Goal: Task Accomplishment & Management: Complete application form

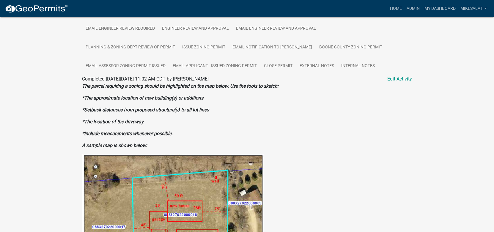
scroll to position [141, 0]
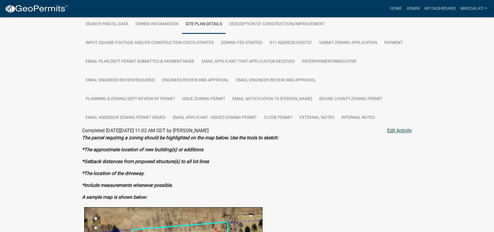
click at [398, 127] on link "Edit Activity" at bounding box center [399, 130] width 25 height 7
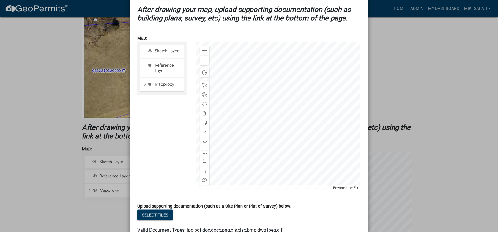
scroll to position [238, 0]
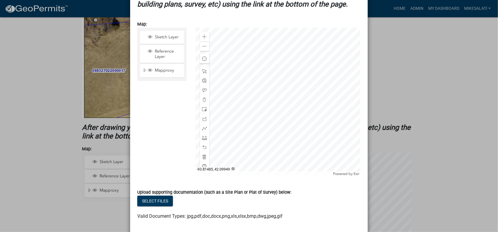
click at [250, 125] on div at bounding box center [277, 102] width 165 height 149
click at [255, 127] on div at bounding box center [277, 102] width 165 height 149
click at [292, 85] on div "Close" at bounding box center [291, 89] width 9 height 8
click at [246, 135] on div at bounding box center [277, 102] width 165 height 149
click at [215, 127] on div at bounding box center [277, 102] width 165 height 149
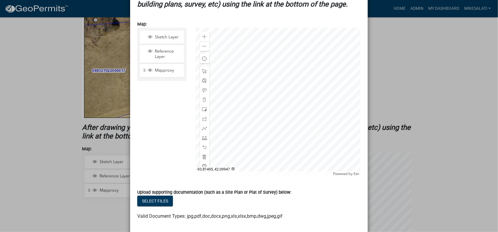
click at [220, 134] on div at bounding box center [277, 102] width 165 height 149
click at [202, 145] on span at bounding box center [204, 147] width 5 height 5
click at [218, 118] on div at bounding box center [277, 102] width 165 height 149
click at [202, 146] on span at bounding box center [204, 147] width 5 height 5
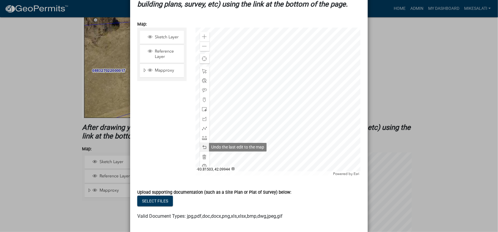
click at [202, 146] on span at bounding box center [204, 147] width 5 height 5
click at [203, 89] on span at bounding box center [204, 90] width 5 height 5
click at [203, 148] on span at bounding box center [204, 147] width 5 height 5
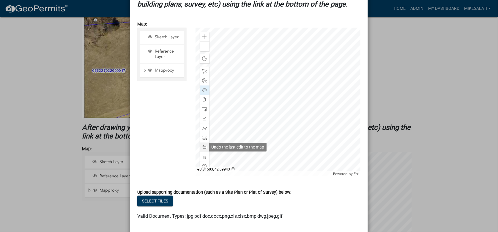
click at [203, 148] on span at bounding box center [204, 147] width 5 height 5
click at [202, 69] on span at bounding box center [204, 71] width 5 height 5
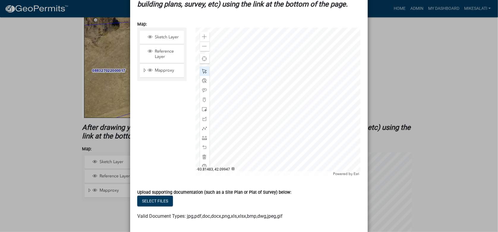
click at [254, 134] on div at bounding box center [277, 102] width 165 height 149
click at [240, 130] on div at bounding box center [277, 102] width 165 height 149
click at [289, 94] on span "Close" at bounding box center [291, 96] width 5 height 5
click at [261, 120] on div at bounding box center [277, 102] width 165 height 149
click at [296, 81] on span "Close" at bounding box center [298, 83] width 5 height 5
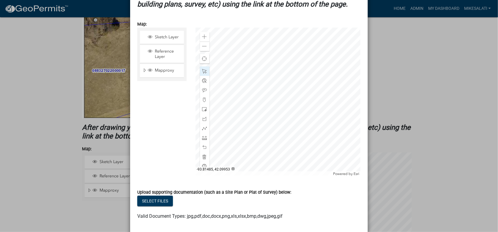
click at [250, 110] on div at bounding box center [277, 102] width 165 height 149
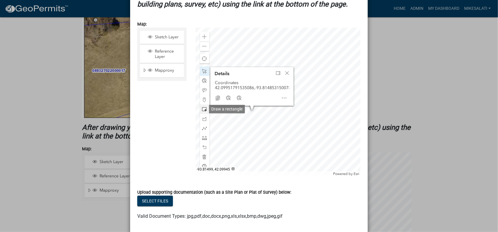
click at [202, 108] on span at bounding box center [204, 109] width 5 height 5
click at [255, 134] on div at bounding box center [277, 102] width 165 height 149
click at [233, 146] on div at bounding box center [277, 102] width 165 height 149
click at [223, 146] on div at bounding box center [277, 102] width 165 height 149
click at [202, 69] on span at bounding box center [204, 71] width 5 height 5
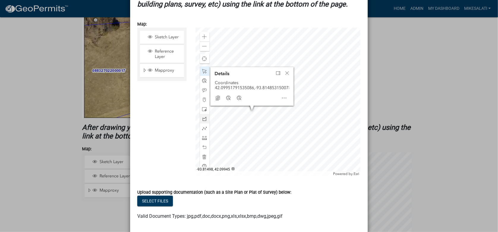
click at [209, 140] on div at bounding box center [277, 102] width 165 height 149
click at [224, 142] on div at bounding box center [277, 102] width 165 height 149
click at [222, 117] on div at bounding box center [277, 102] width 165 height 149
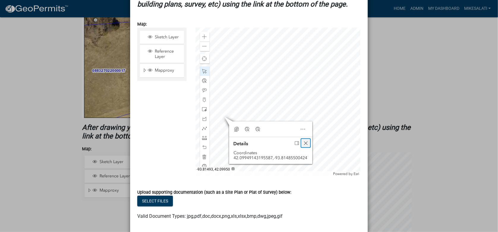
click at [304, 141] on span "Close" at bounding box center [305, 143] width 5 height 5
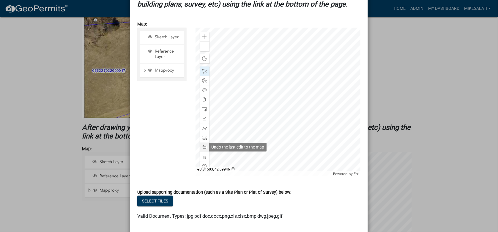
click at [202, 147] on span at bounding box center [204, 147] width 5 height 5
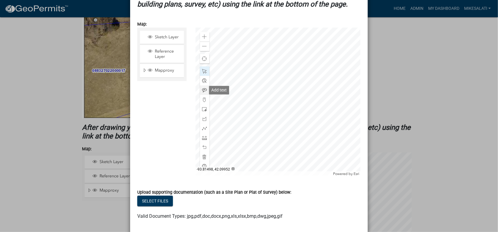
click at [200, 89] on div at bounding box center [205, 91] width 10 height 10
click at [233, 115] on div at bounding box center [277, 102] width 165 height 149
click at [261, 126] on div at bounding box center [277, 102] width 165 height 149
click at [144, 201] on button "Select files" at bounding box center [155, 201] width 36 height 11
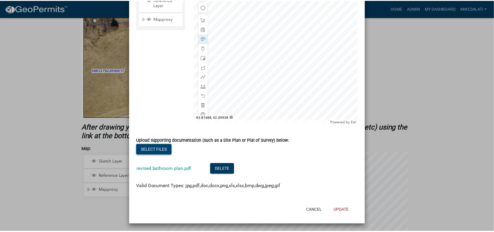
scroll to position [289, 0]
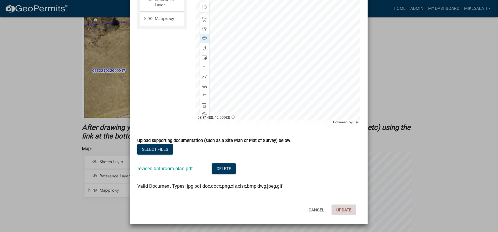
click at [342, 211] on button "Update" at bounding box center [344, 210] width 25 height 11
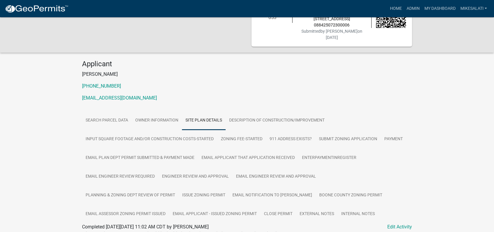
scroll to position [119, 0]
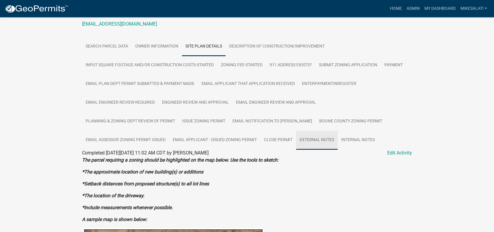
click at [317, 131] on link "External Notes" at bounding box center [317, 140] width 42 height 19
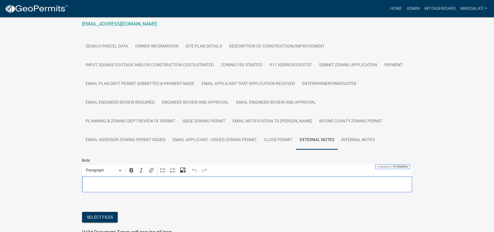
click at [106, 181] on p "Editor editing area: main. Press Alt+0 for help." at bounding box center [246, 184] width 323 height 7
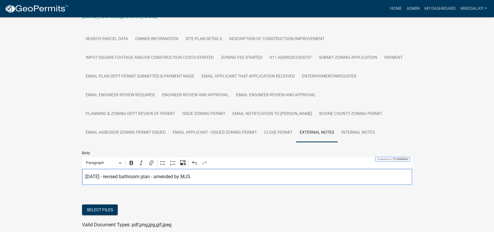
scroll to position [139, 0]
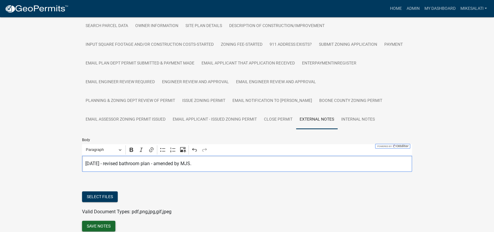
click at [102, 221] on button "Save Notes" at bounding box center [98, 226] width 33 height 11
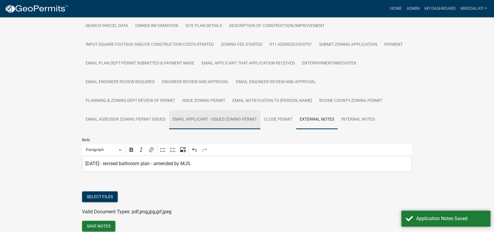
click at [217, 110] on link "Email Applicant - Issued Zoning Permit" at bounding box center [214, 119] width 91 height 19
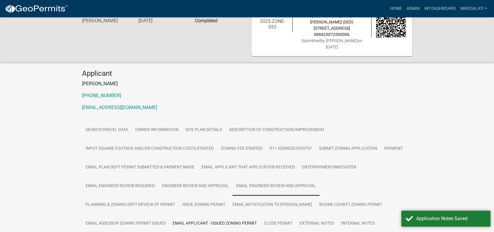
scroll to position [53, 0]
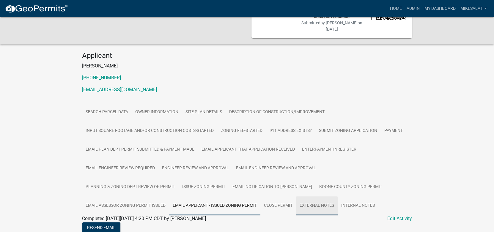
click at [314, 196] on link "External Notes" at bounding box center [317, 205] width 42 height 19
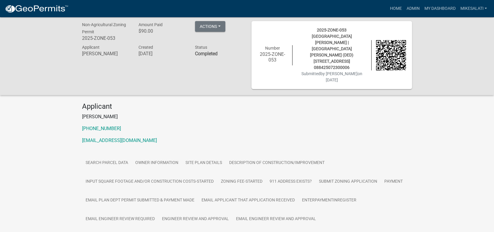
scroll to position [0, 0]
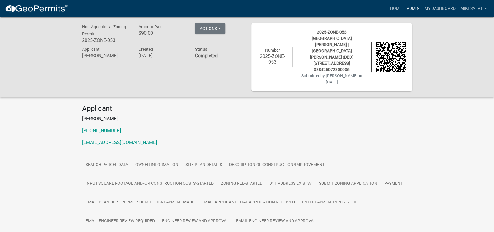
drag, startPoint x: 410, startPoint y: 1, endPoint x: 413, endPoint y: 8, distance: 8.0
click at [412, 2] on nav "more_horiz Home Admin My Dashboard MikeSalati Admin Account Logout" at bounding box center [247, 8] width 494 height 17
click at [411, 7] on link "Admin" at bounding box center [413, 8] width 18 height 11
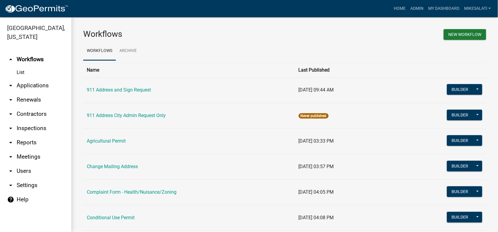
click at [21, 78] on link "arrow_drop_down Applications" at bounding box center [35, 85] width 71 height 14
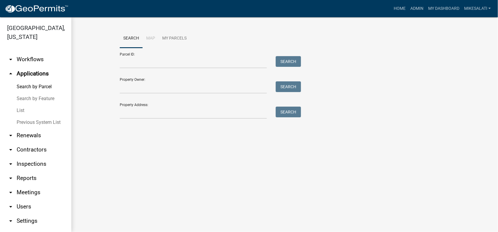
click at [22, 105] on link "List" at bounding box center [35, 111] width 71 height 12
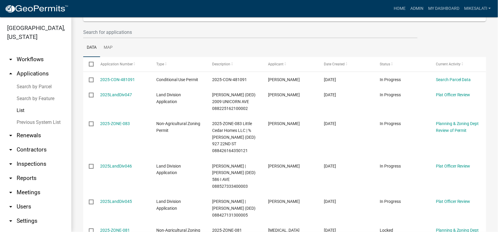
scroll to position [89, 0]
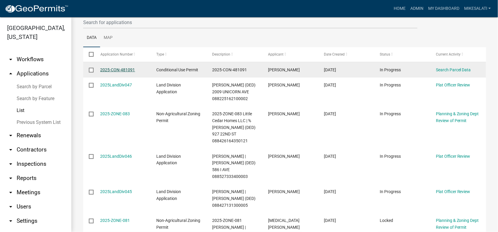
click at [116, 68] on link "2025-CON-481091" at bounding box center [117, 69] width 35 height 5
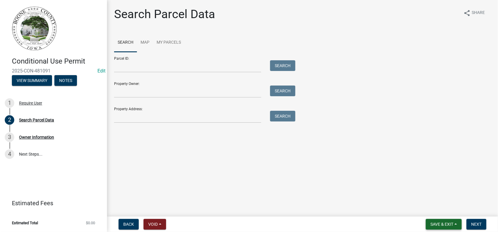
click at [441, 222] on span "Save & Exit" at bounding box center [441, 224] width 23 height 5
